Goal: Task Accomplishment & Management: Use online tool/utility

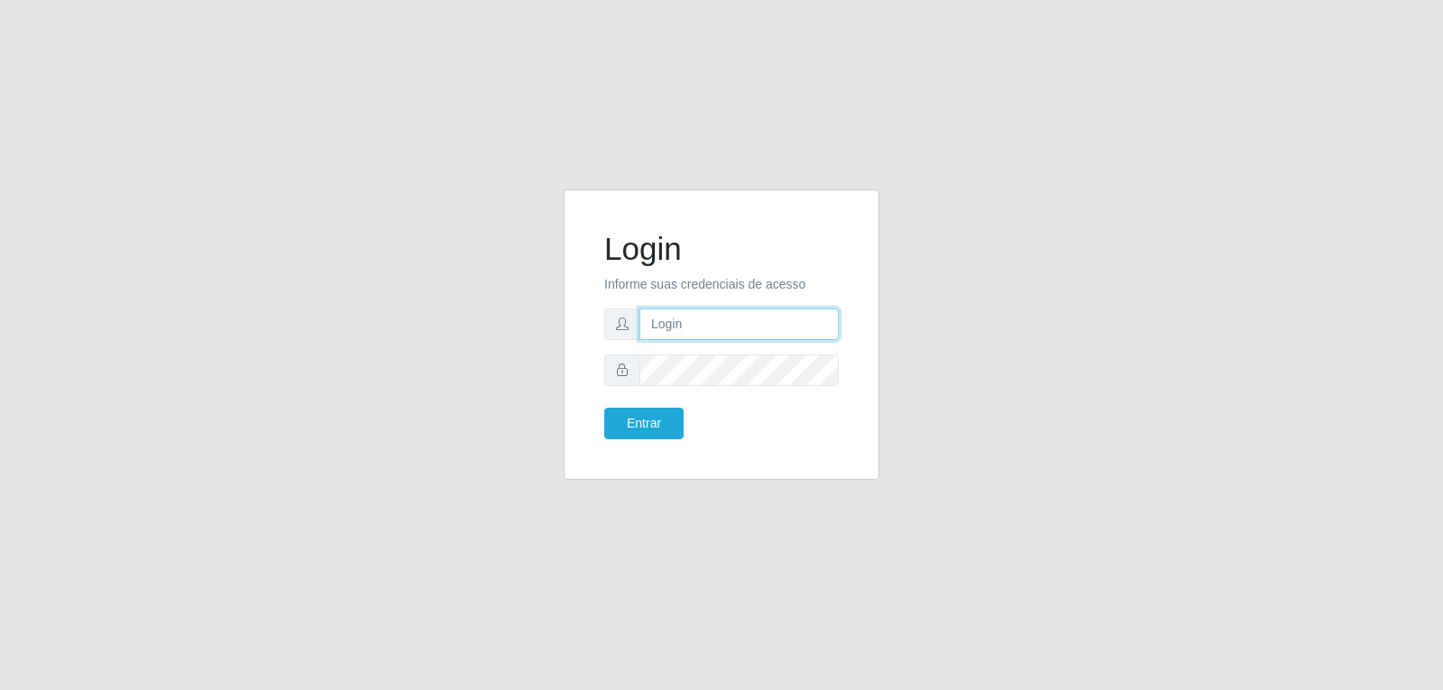
click at [710, 324] on input "text" at bounding box center [739, 324] width 199 height 32
paste input "[EMAIL_ADDRESS][DOMAIN_NAME]"
type input "[EMAIL_ADDRESS][DOMAIN_NAME]"
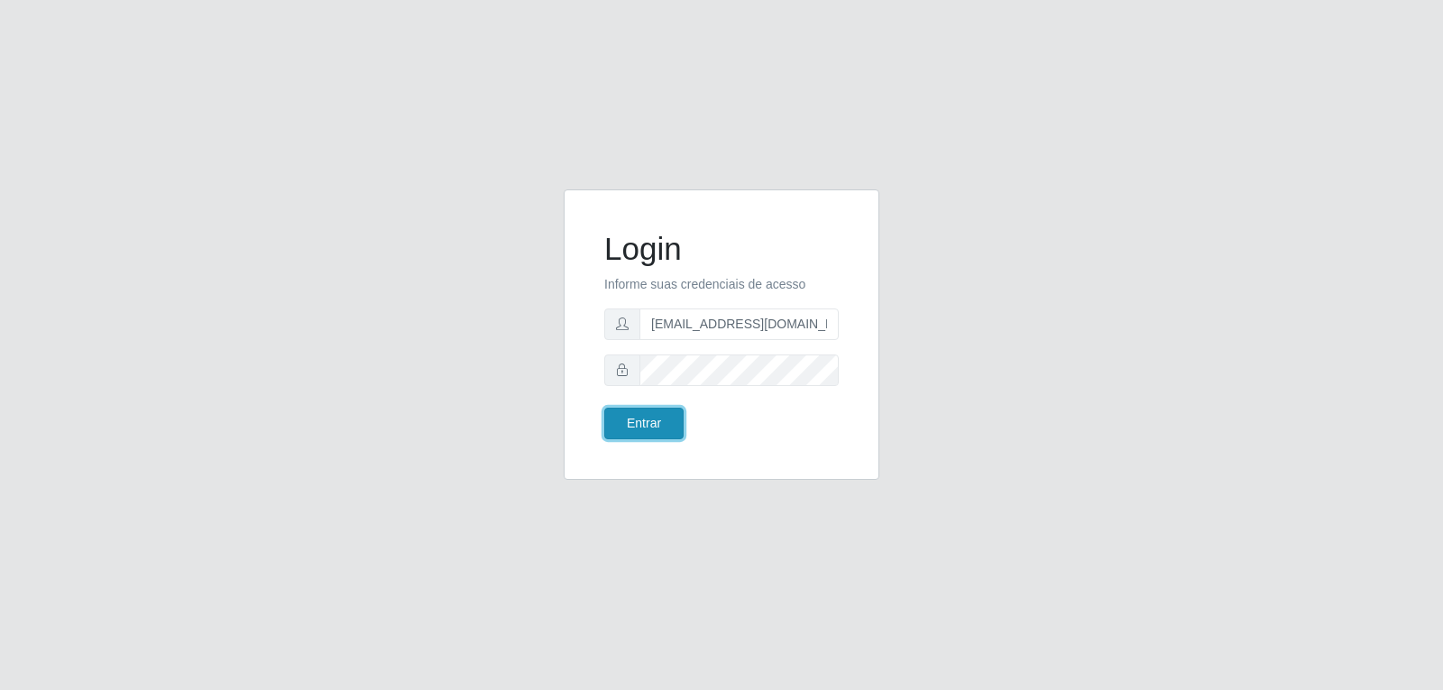
click at [646, 412] on button "Entrar" at bounding box center [643, 424] width 79 height 32
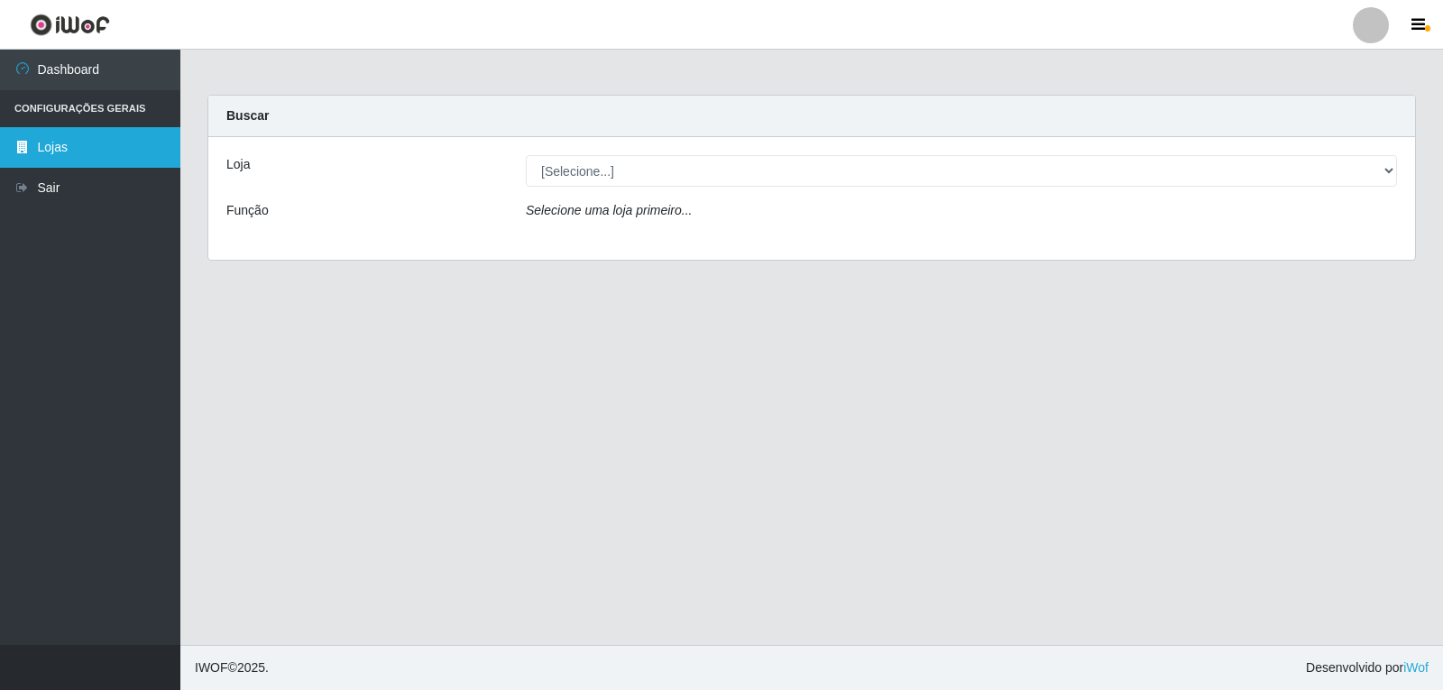
click at [107, 141] on link "Lojas" at bounding box center [90, 147] width 180 height 41
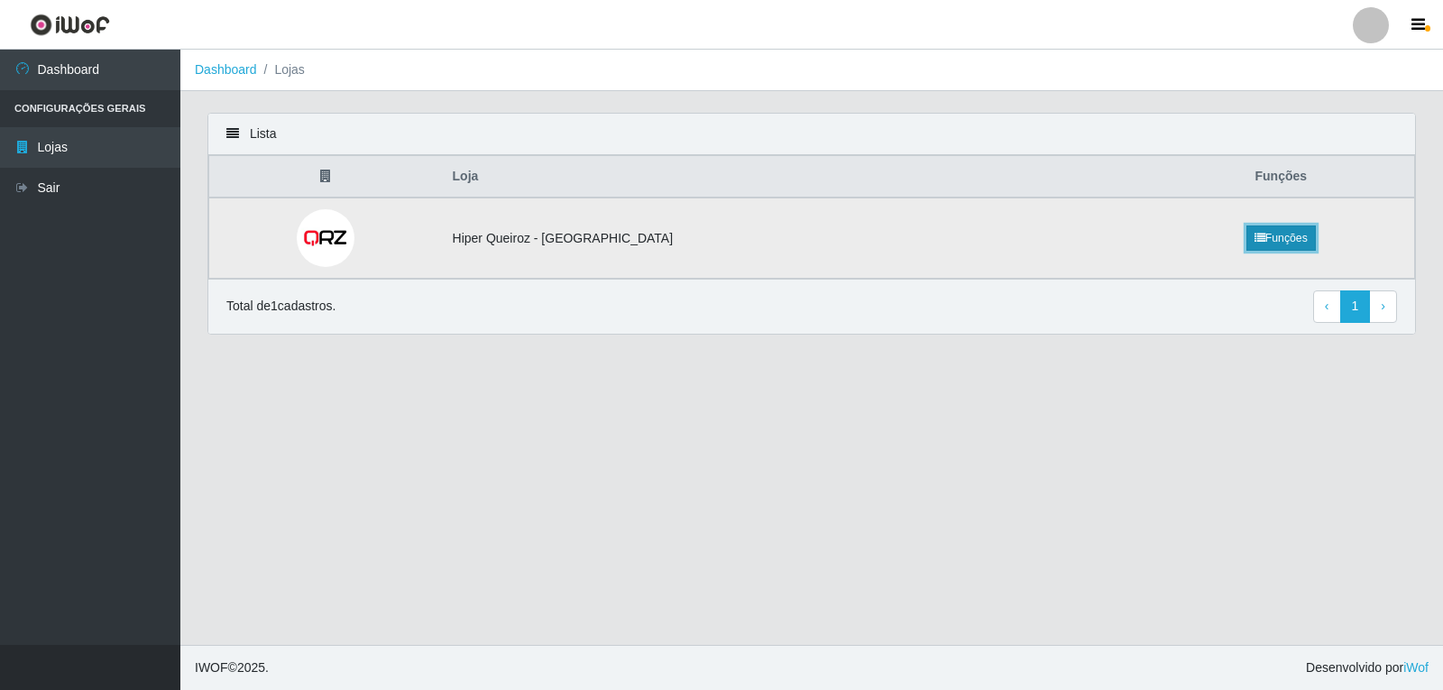
click at [1247, 235] on link "Funções" at bounding box center [1281, 238] width 69 height 25
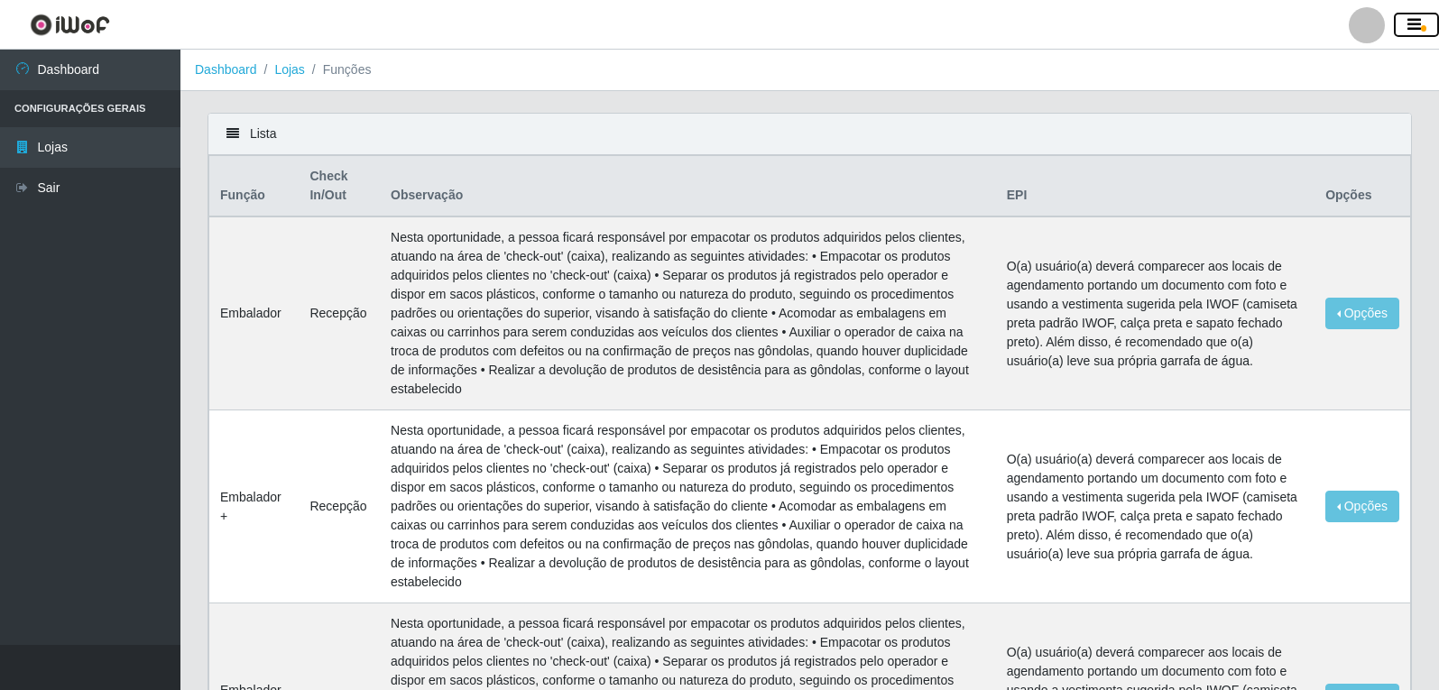
click at [1412, 17] on icon "button" at bounding box center [1414, 25] width 14 height 16
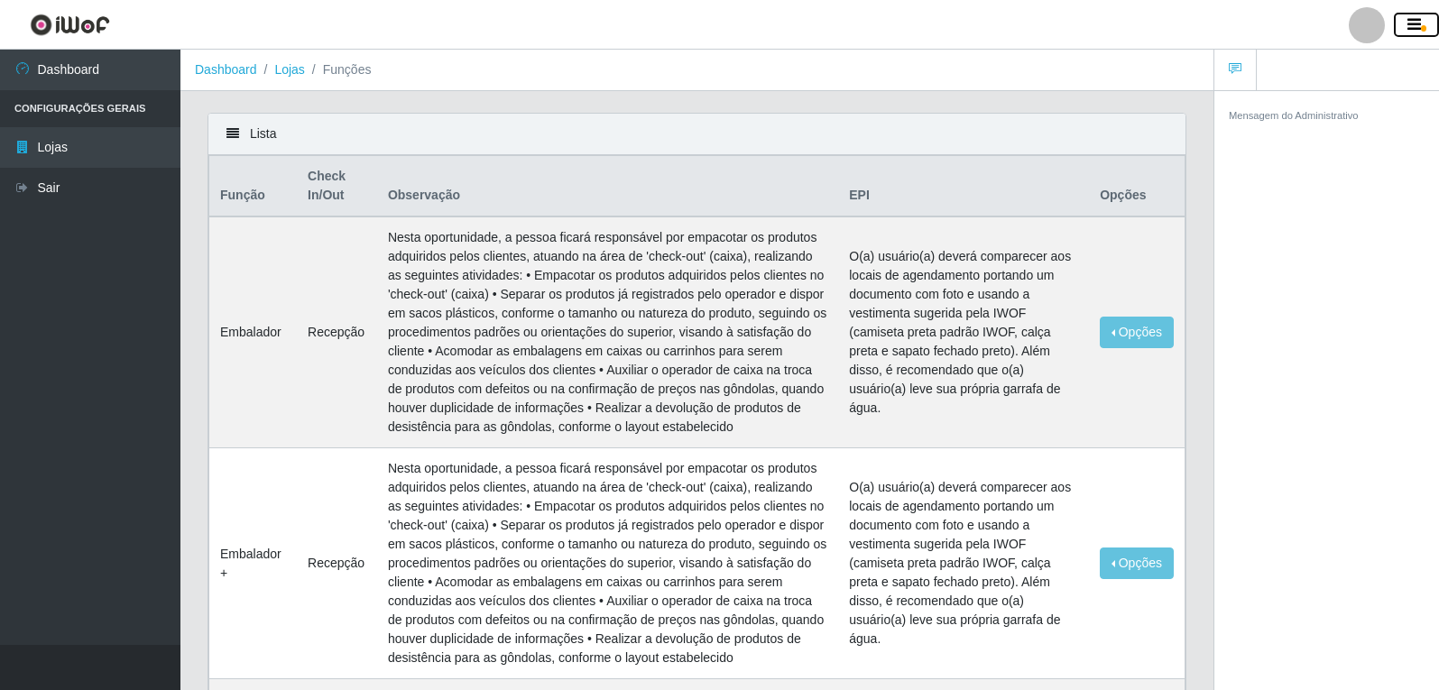
drag, startPoint x: 1405, startPoint y: 23, endPoint x: 1412, endPoint y: 15, distance: 9.6
click at [1405, 15] on button "button" at bounding box center [1416, 25] width 45 height 25
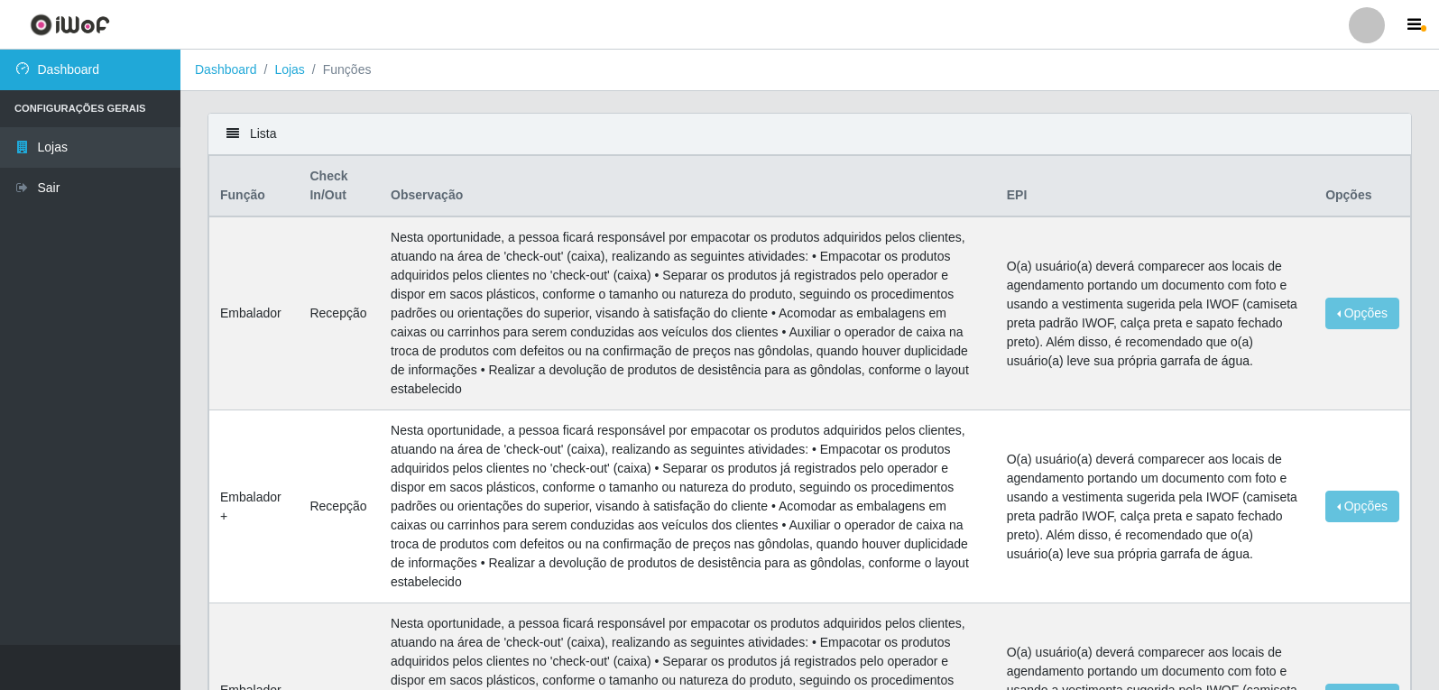
click at [77, 69] on link "Dashboard" at bounding box center [90, 70] width 180 height 41
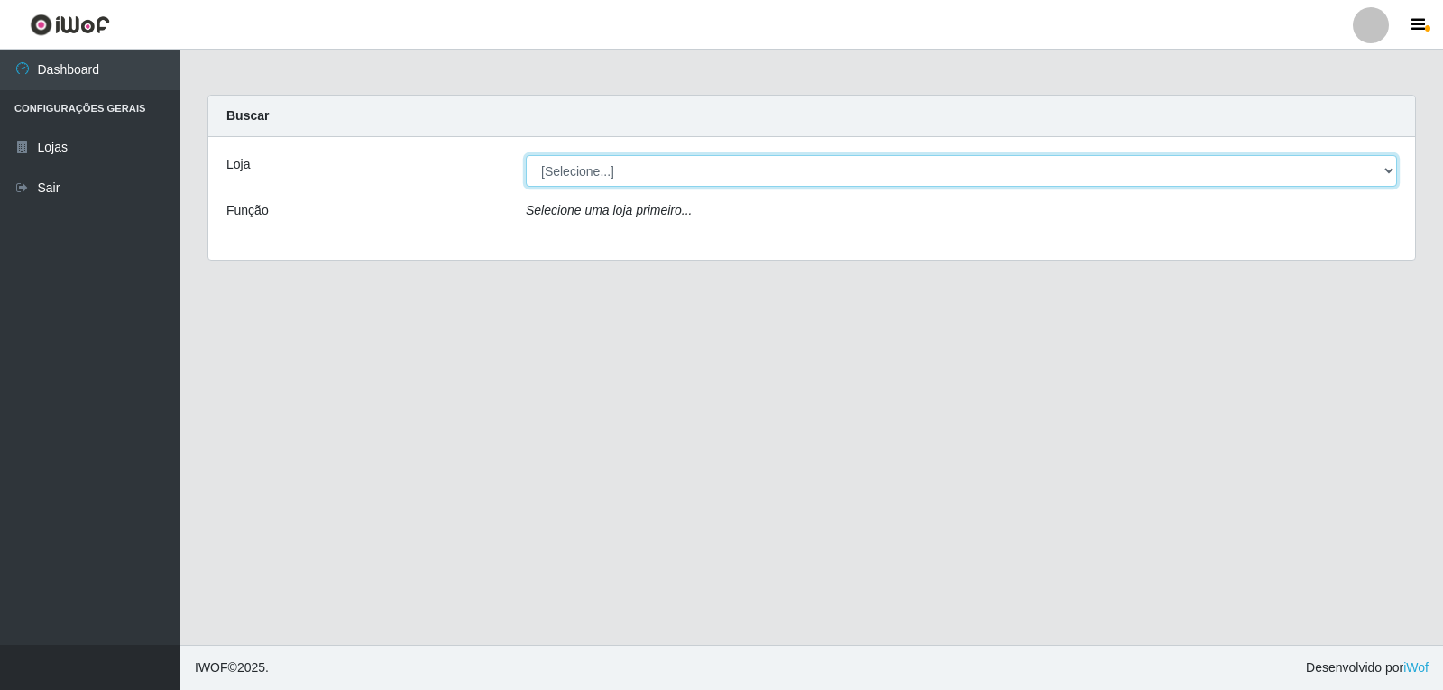
click at [1387, 173] on select "[Selecione...] Hiper Queiroz - [GEOGRAPHIC_DATA]" at bounding box center [961, 171] width 871 height 32
select select "513"
click at [526, 155] on select "[Selecione...] Hiper Queiroz - [GEOGRAPHIC_DATA]" at bounding box center [961, 171] width 871 height 32
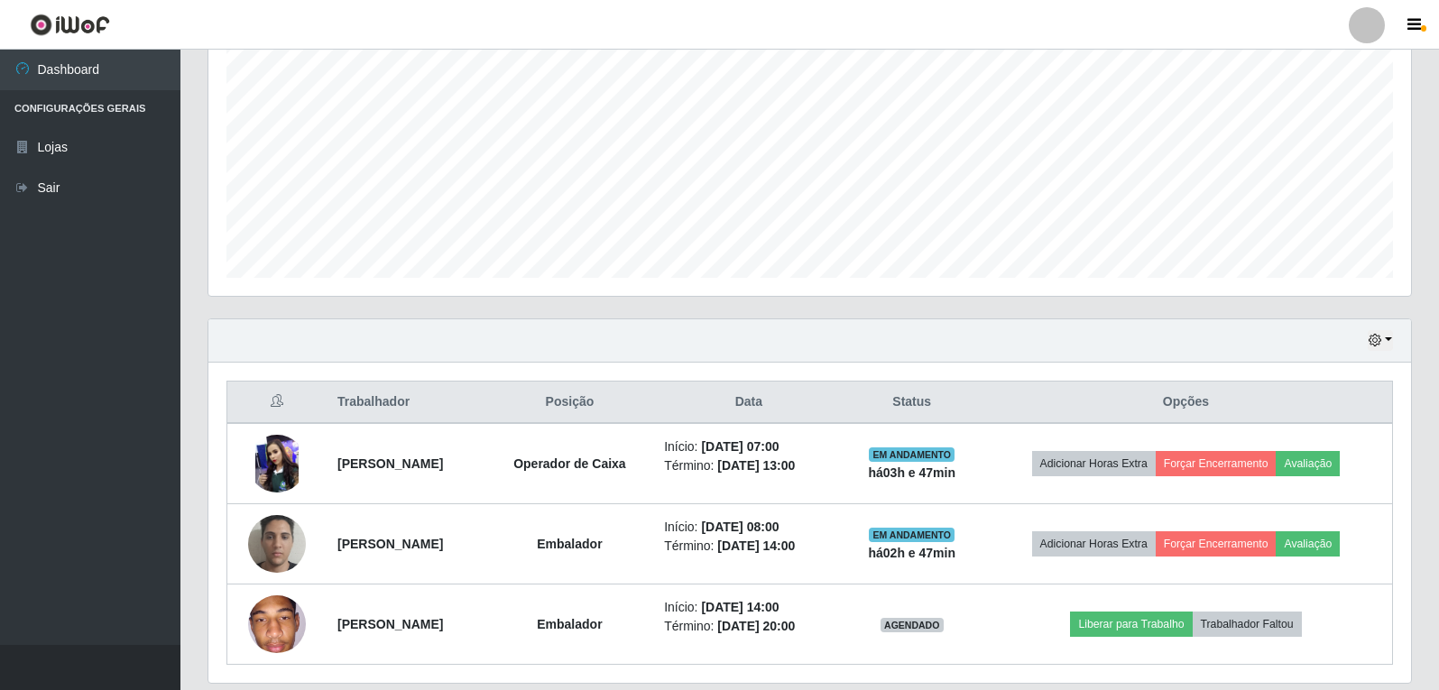
scroll to position [428, 0]
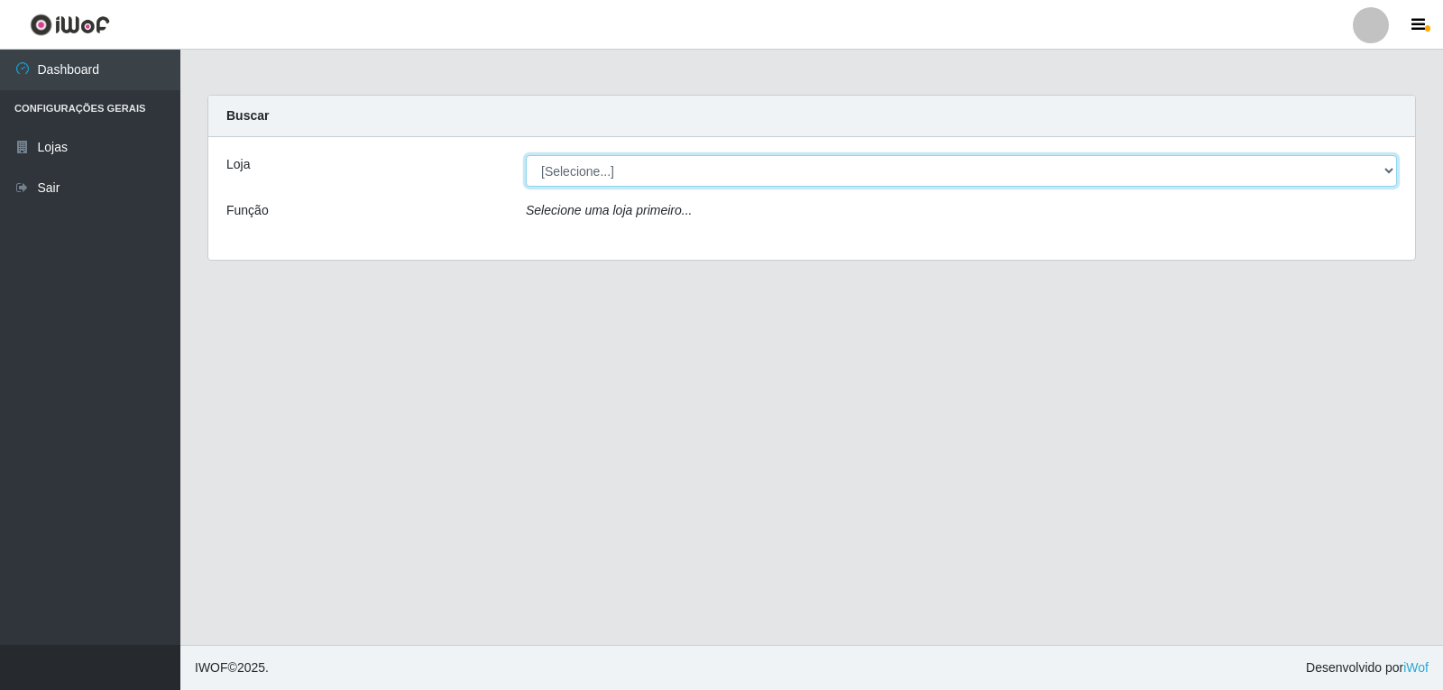
click at [1392, 170] on select "[Selecione...] Hiper Queiroz - [GEOGRAPHIC_DATA]" at bounding box center [961, 171] width 871 height 32
select select "513"
click at [526, 155] on select "[Selecione...] Hiper Queiroz - [GEOGRAPHIC_DATA]" at bounding box center [961, 171] width 871 height 32
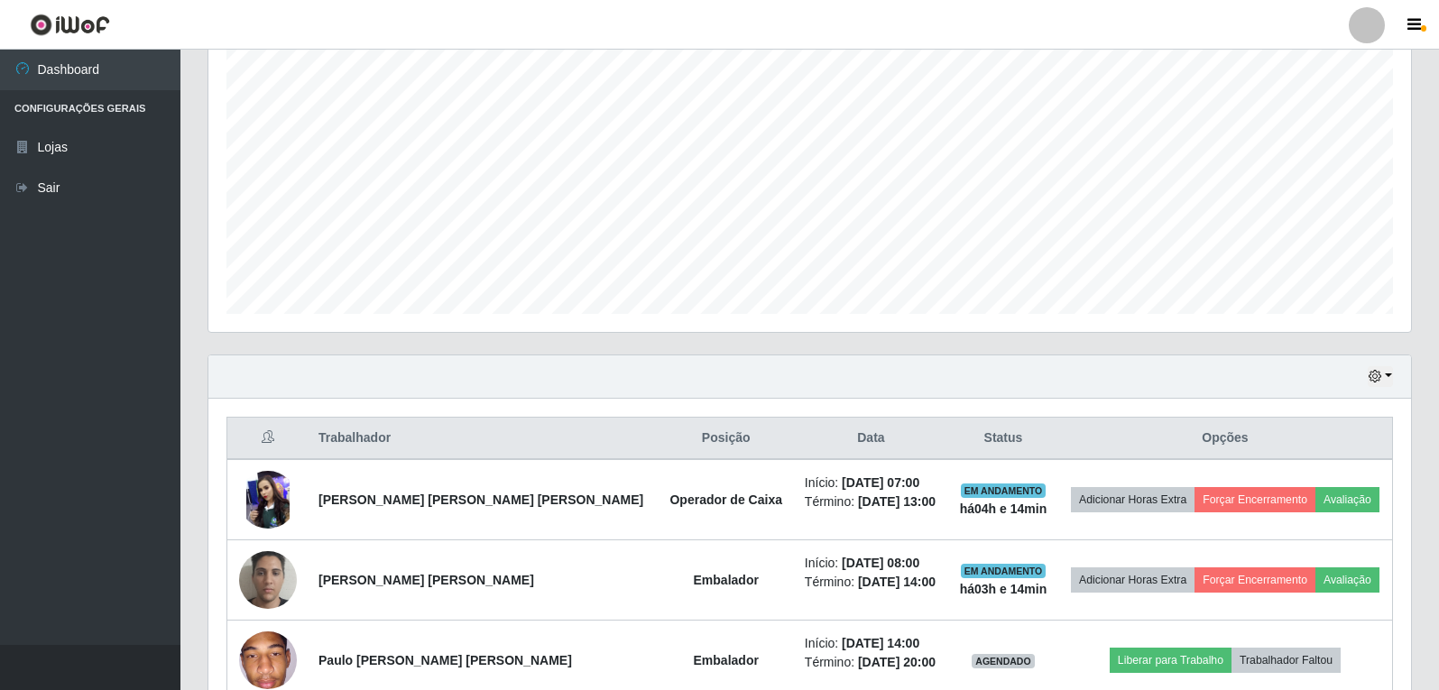
scroll to position [428, 0]
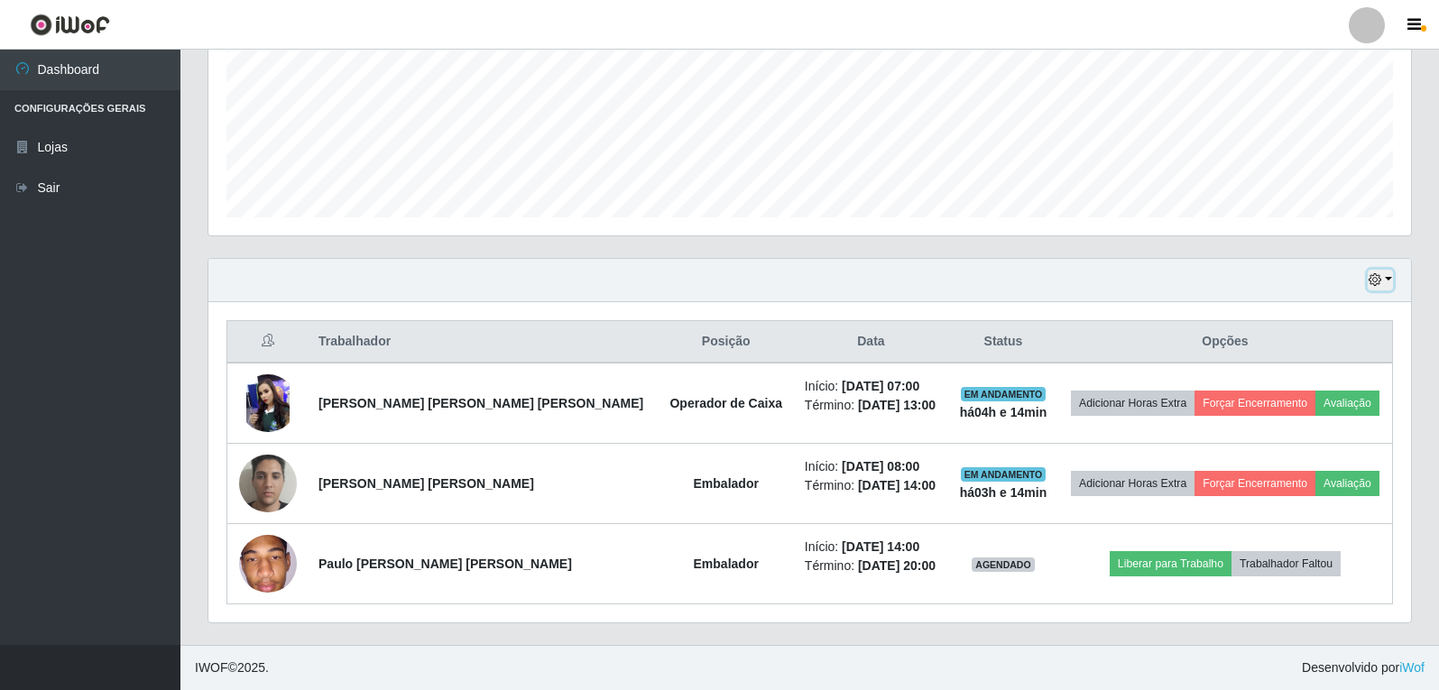
click at [1388, 280] on button "button" at bounding box center [1379, 280] width 25 height 21
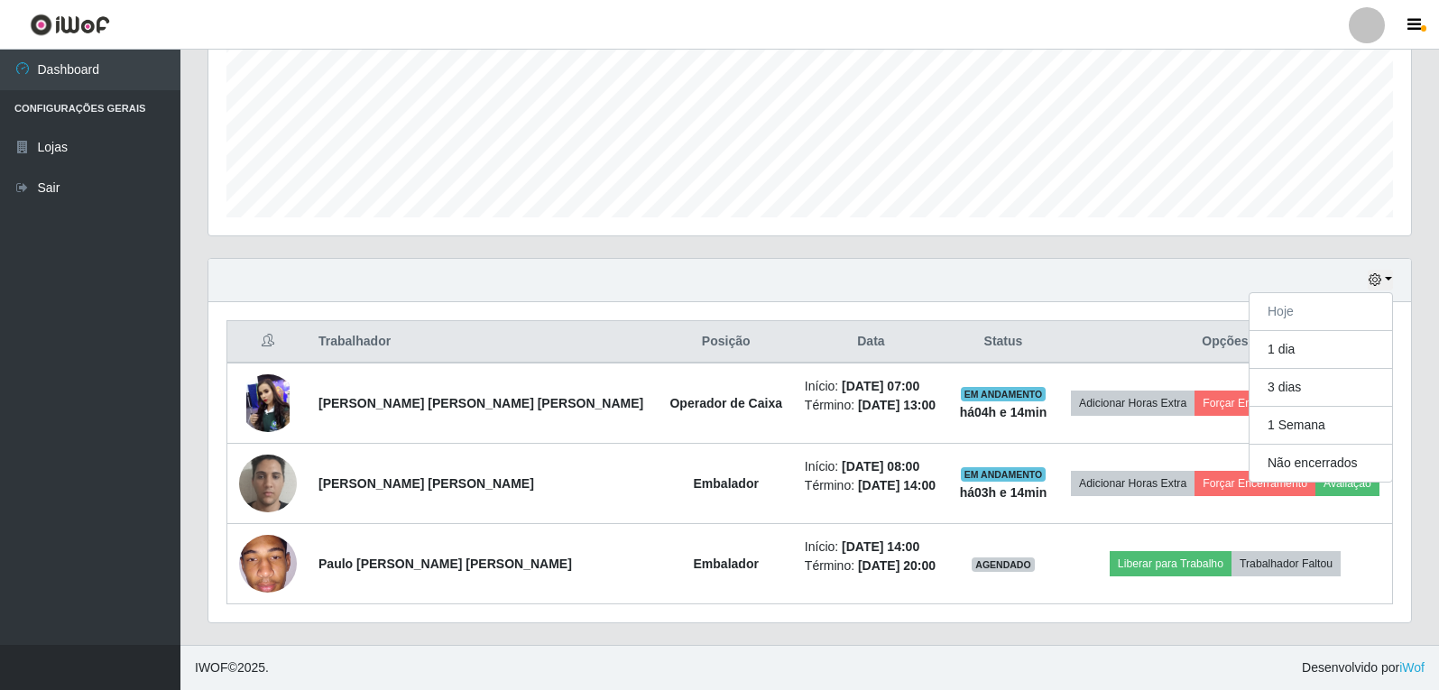
click at [1430, 207] on div "Carregando... Buscar Recarregando em 15 segundos... Loja [Selecione...] Hiper Q…" at bounding box center [809, 156] width 1258 height 978
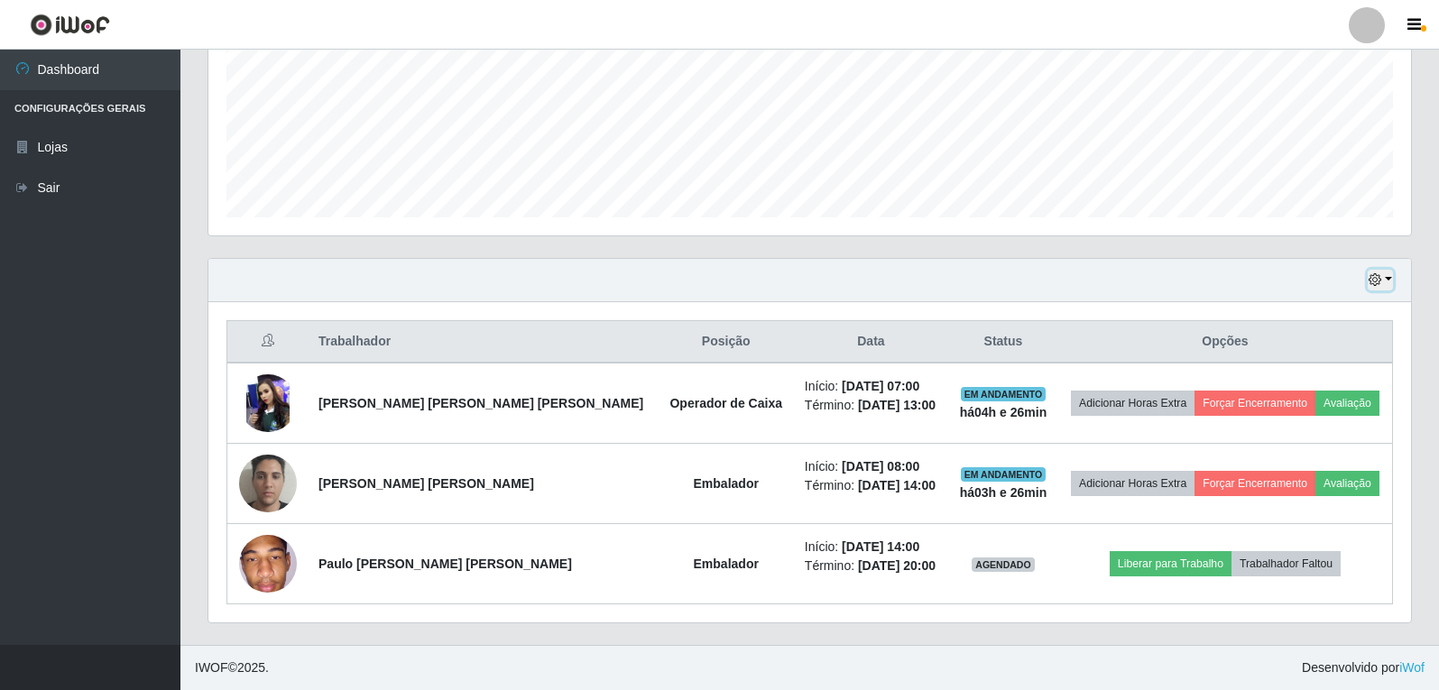
click at [1386, 276] on button "button" at bounding box center [1379, 280] width 25 height 21
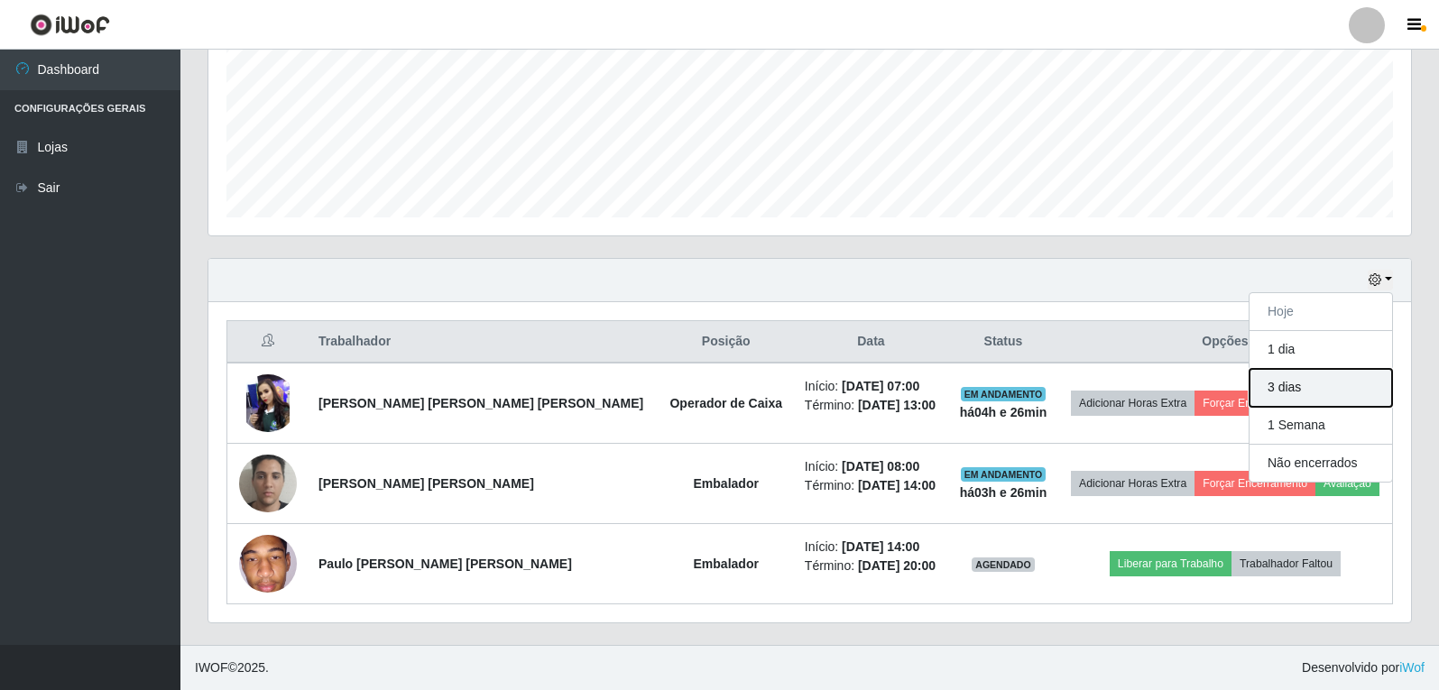
click at [1329, 386] on button "3 dias" at bounding box center [1320, 388] width 143 height 38
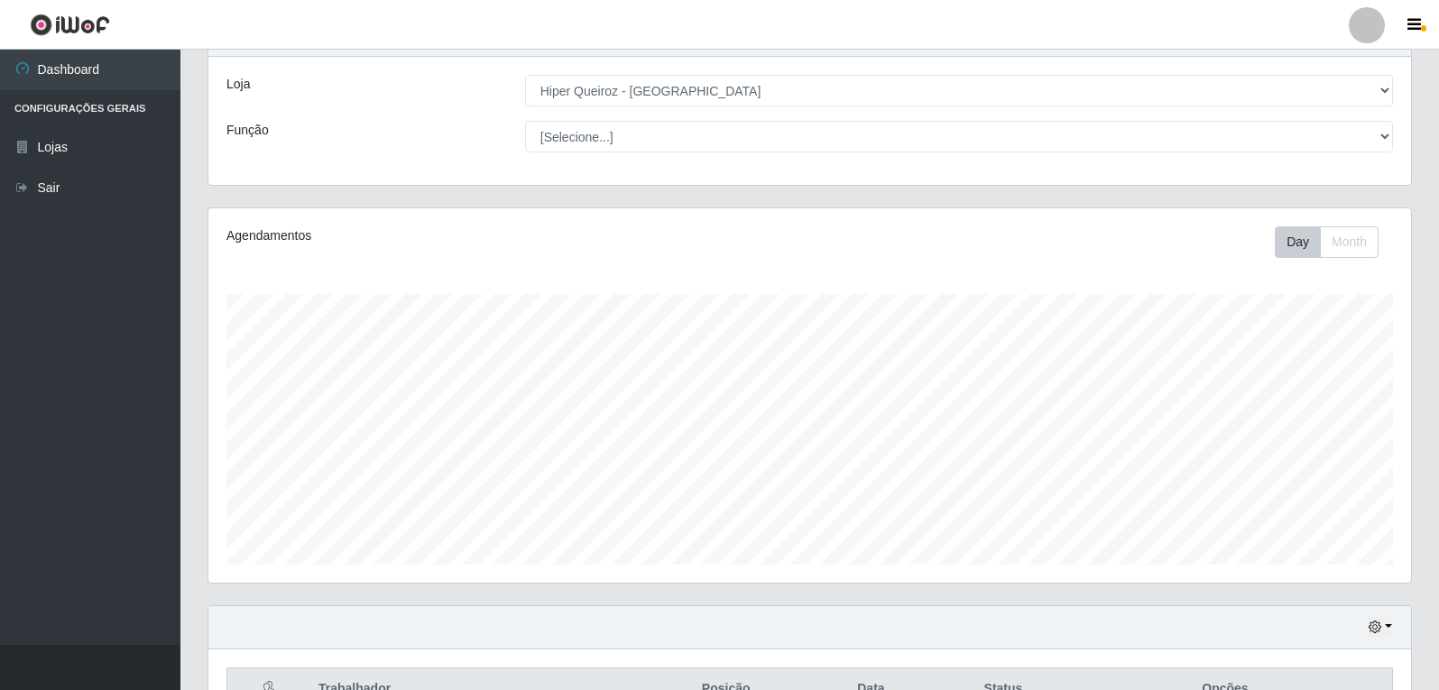
scroll to position [0, 0]
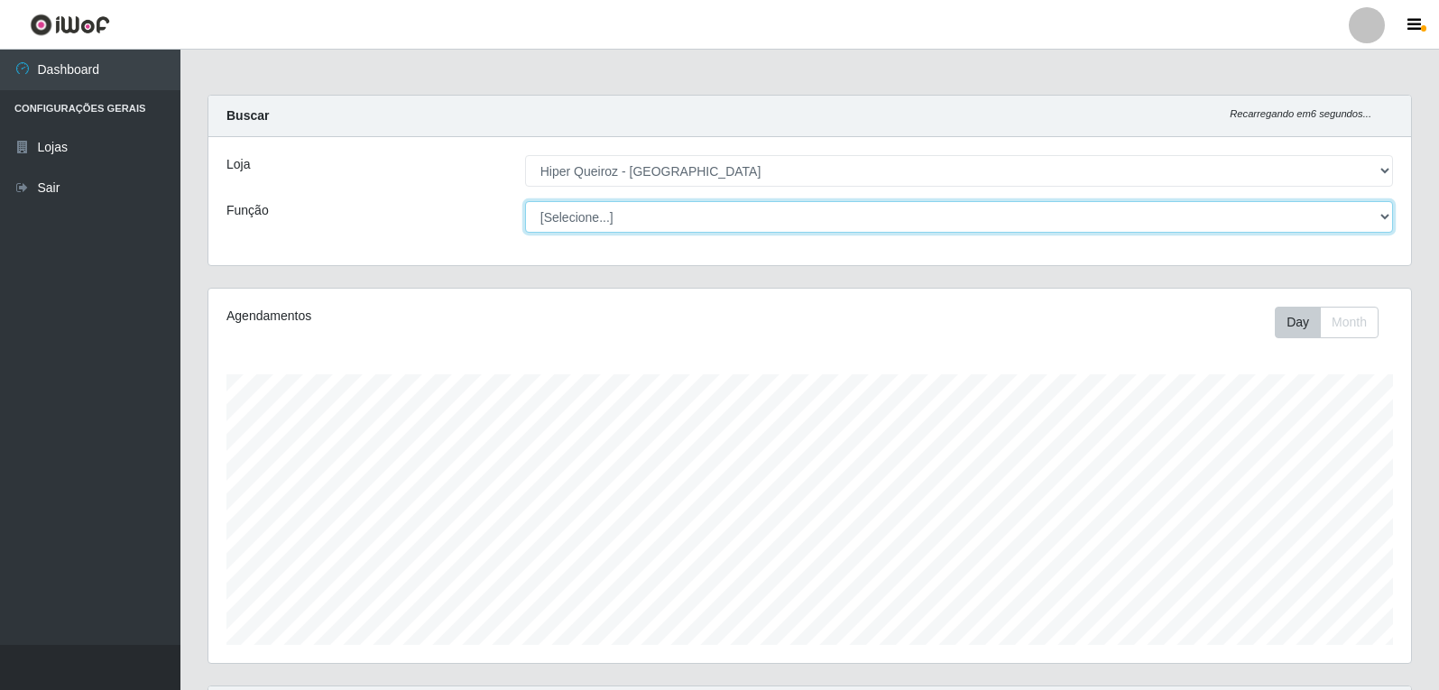
click at [1384, 217] on select "[Selecione...] Embalador Embalador + Embalador ++ Operador de Caixa Operador de…" at bounding box center [959, 217] width 868 height 32
select select "1"
click at [525, 201] on select "[Selecione...] Embalador Embalador + Embalador ++ Operador de Caixa Operador de…" at bounding box center [959, 217] width 868 height 32
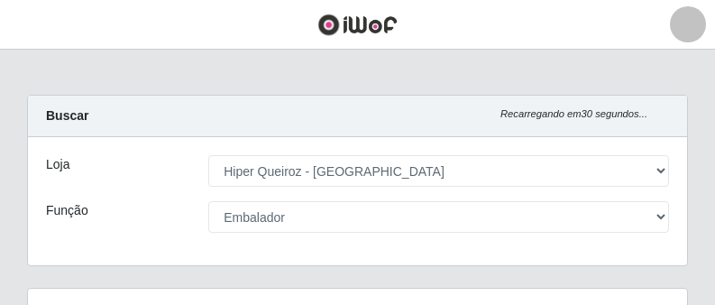
scroll to position [901644, 901359]
